Goal: Task Accomplishment & Management: Manage account settings

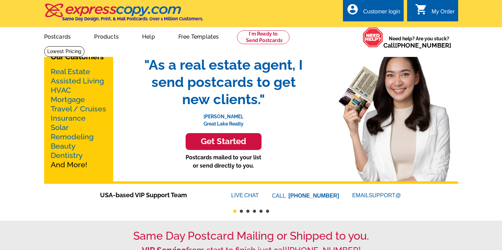
click at [389, 18] on div "Customer login" at bounding box center [381, 14] width 37 height 10
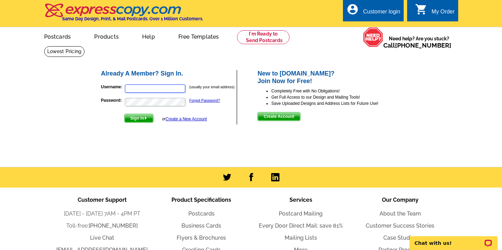
type input "alankorik@aol.com"
click at [133, 118] on span "Sign In" at bounding box center [139, 118] width 29 height 8
